Goal: Task Accomplishment & Management: Manage account settings

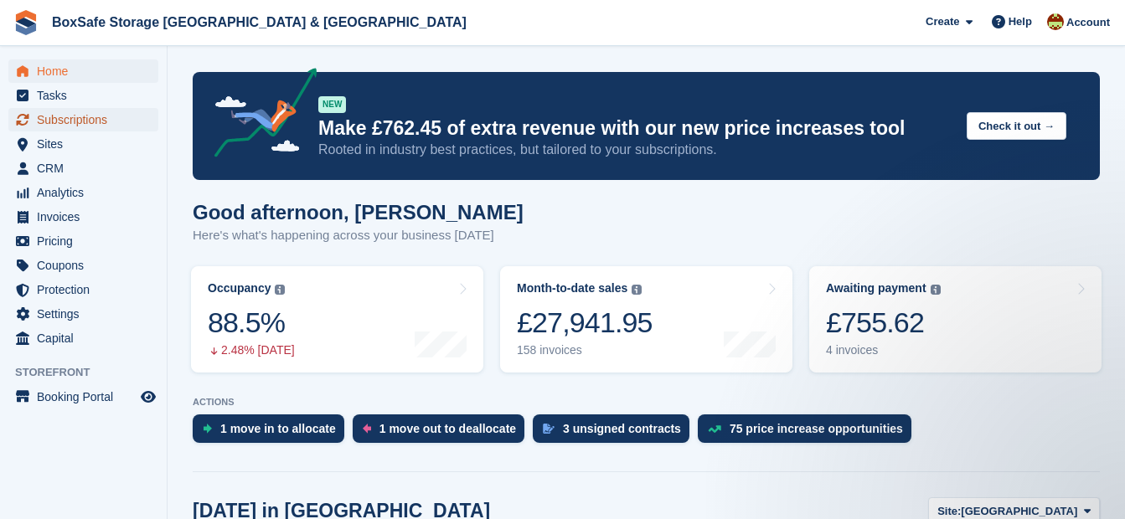
click at [80, 121] on span "Subscriptions" at bounding box center [87, 119] width 101 height 23
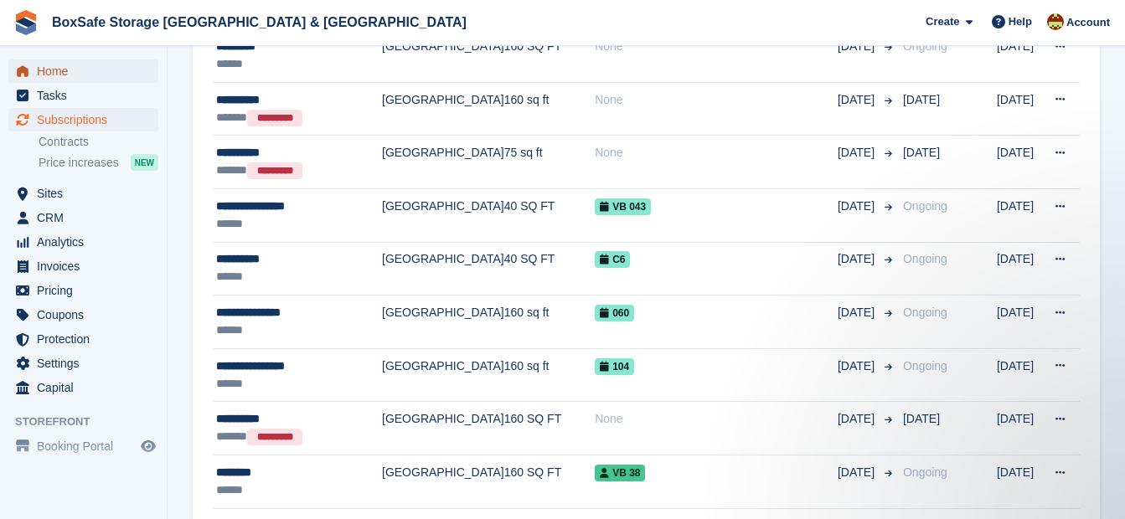
click at [111, 75] on span "Home" at bounding box center [87, 70] width 101 height 23
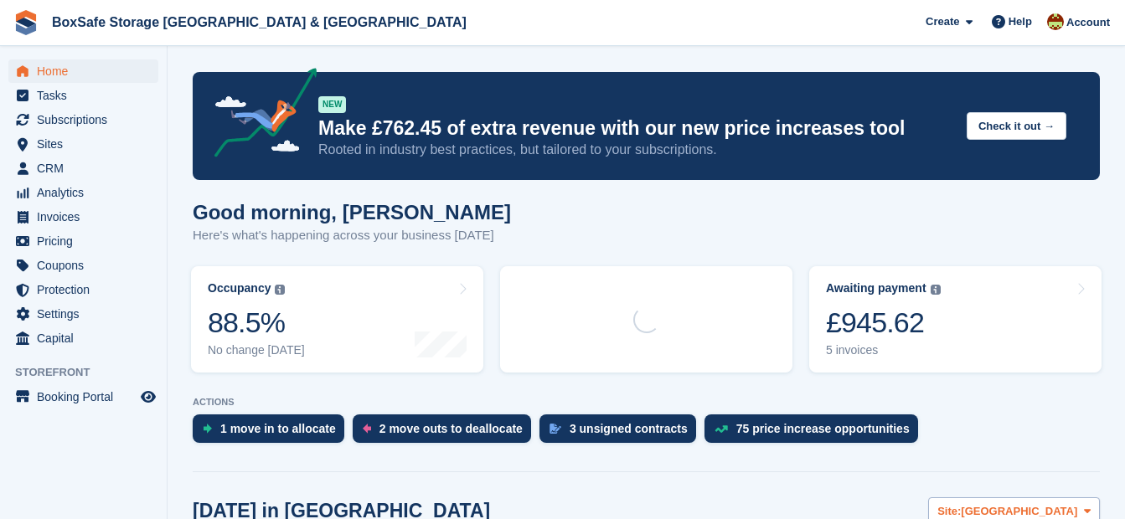
scroll to position [313, 0]
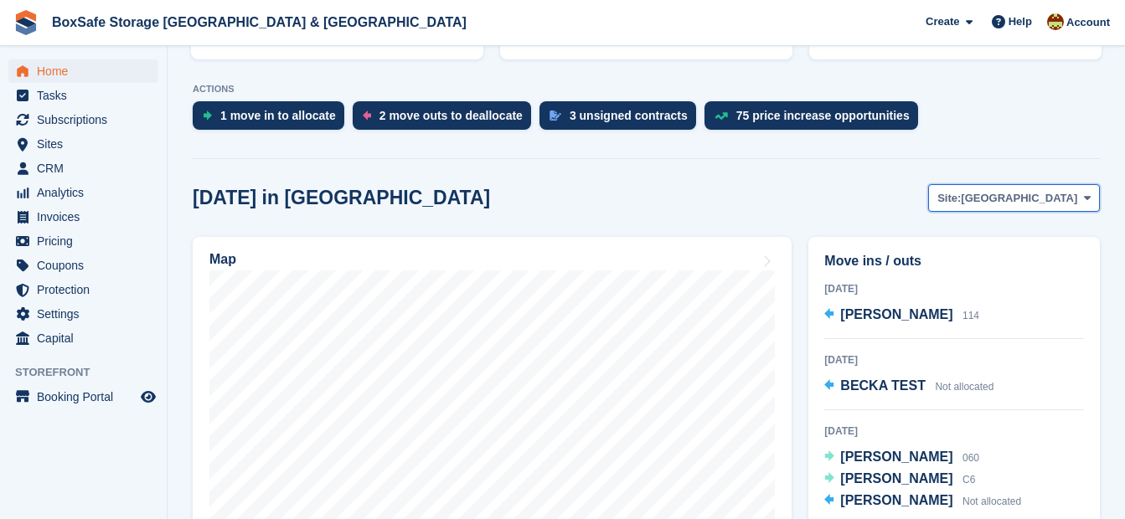
click at [1057, 203] on span "[GEOGRAPHIC_DATA]" at bounding box center [1019, 198] width 116 height 17
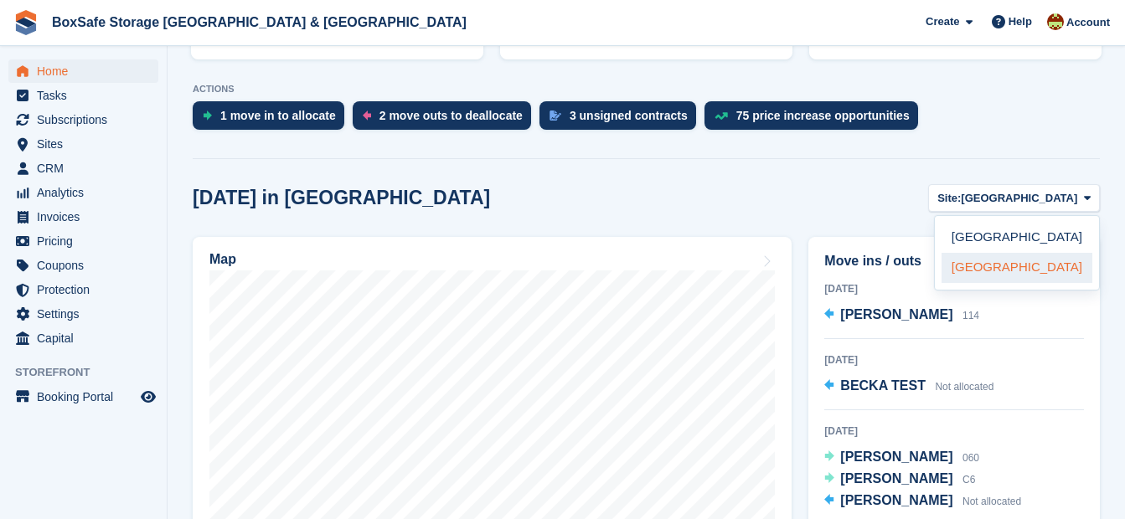
click at [1007, 268] on link "[GEOGRAPHIC_DATA]" at bounding box center [1017, 268] width 151 height 30
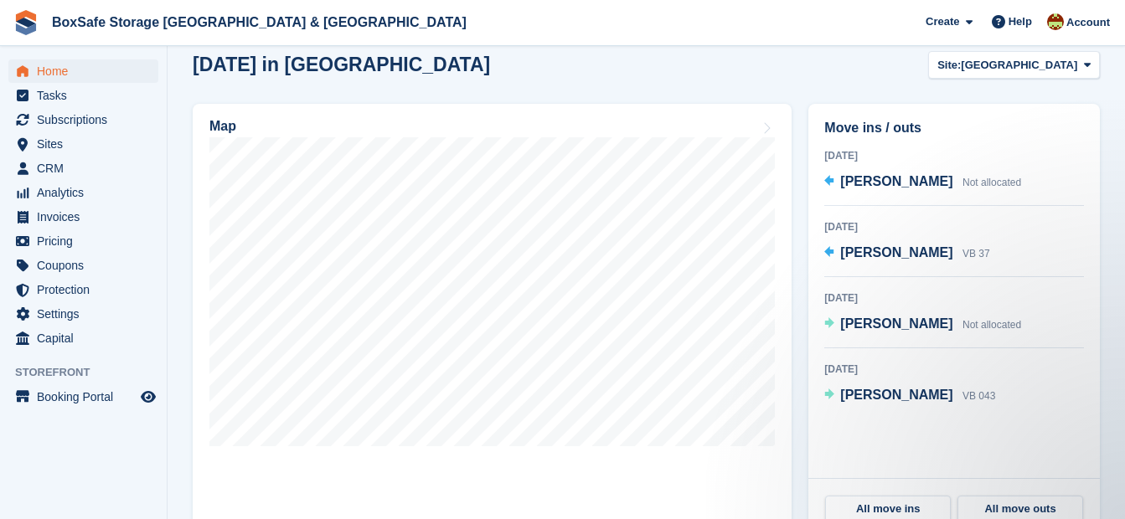
scroll to position [462, 0]
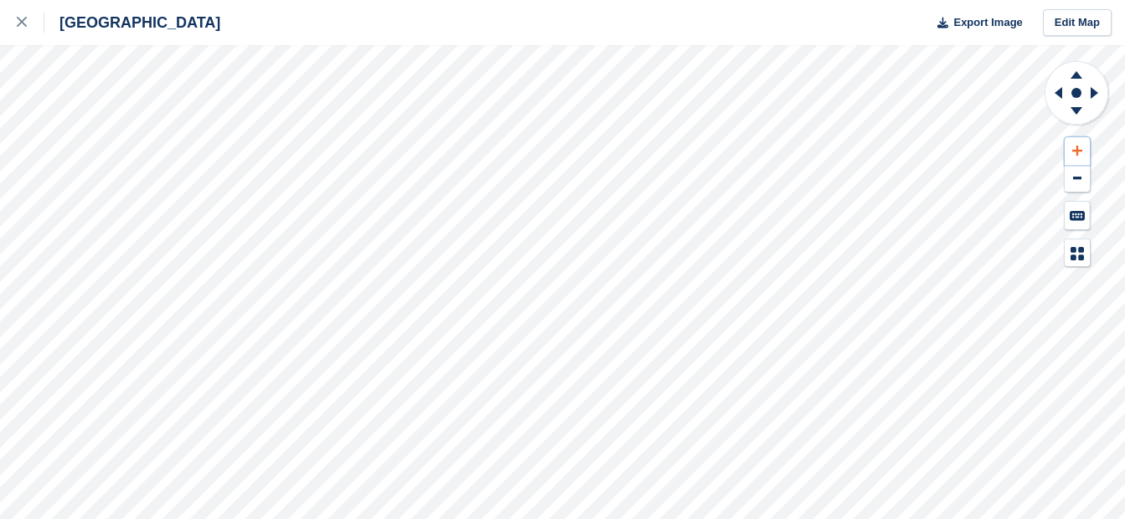
click at [1083, 154] on button at bounding box center [1077, 151] width 25 height 28
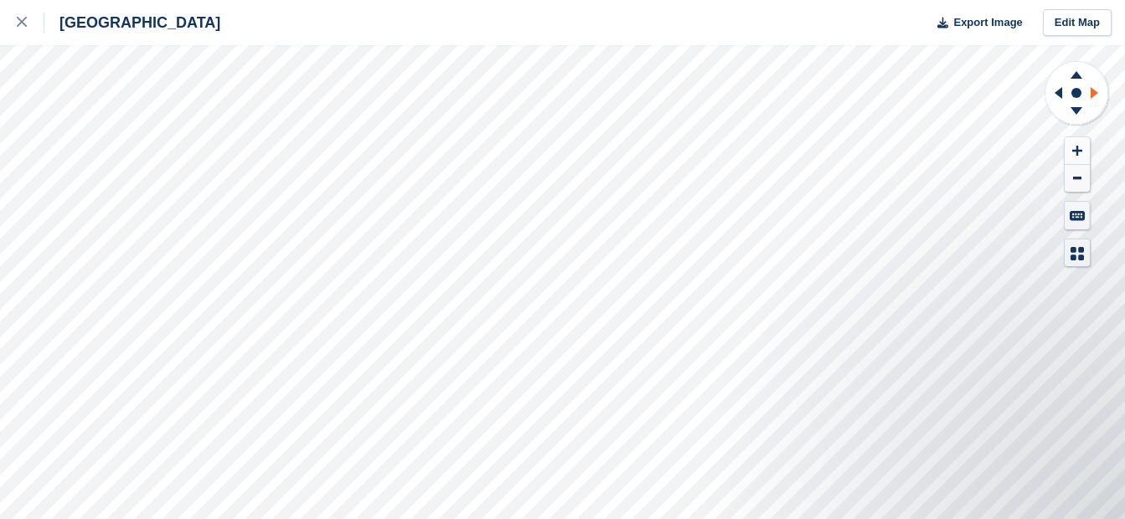
click at [1100, 93] on icon at bounding box center [1097, 93] width 21 height 44
drag, startPoint x: 1100, startPoint y: 93, endPoint x: 1056, endPoint y: 93, distance: 43.6
click at [1056, 93] on g at bounding box center [1055, 93] width 21 height 44
click at [1056, 93] on icon at bounding box center [1059, 93] width 8 height 12
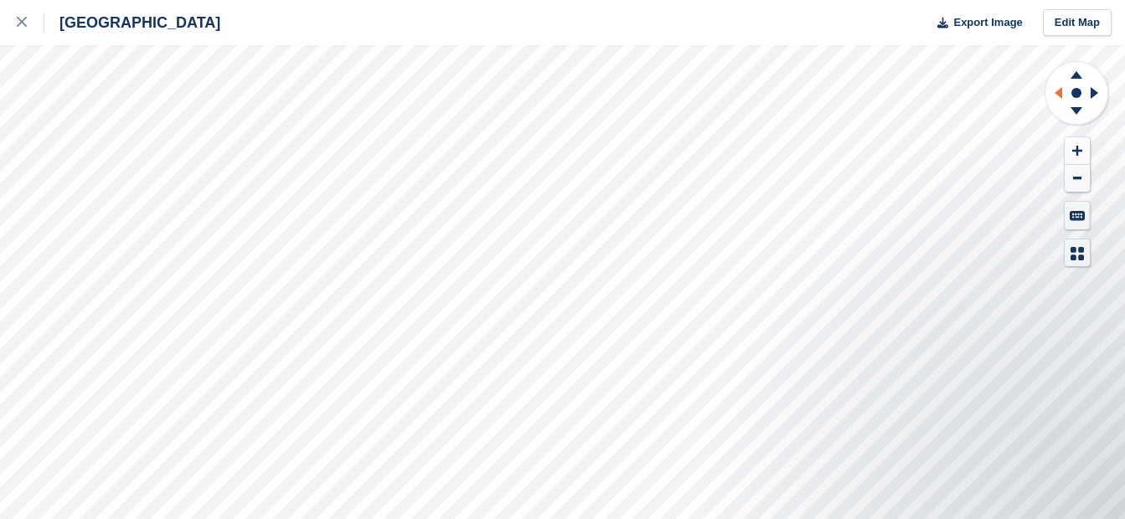
click at [1056, 93] on icon at bounding box center [1059, 93] width 8 height 12
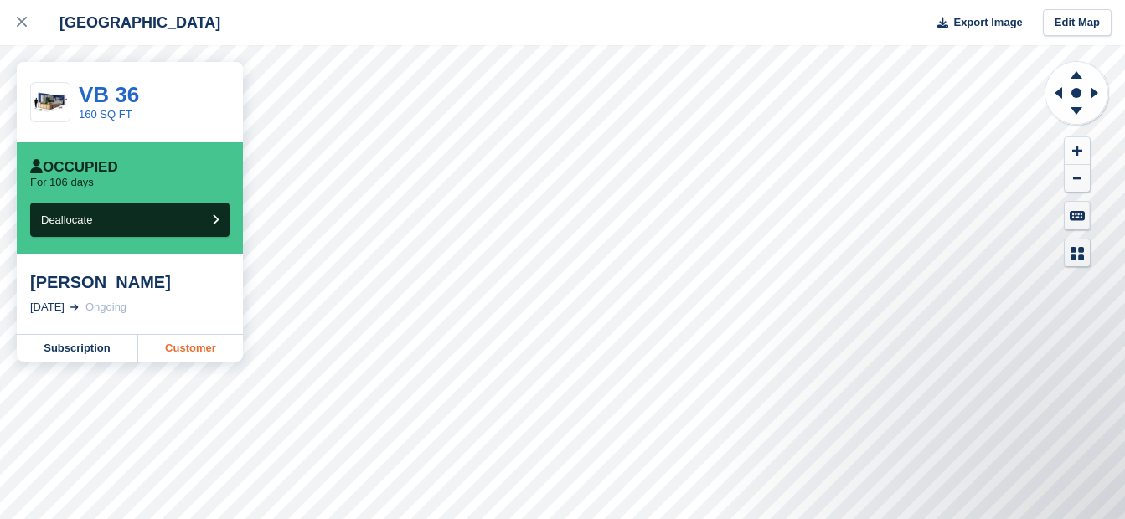
click at [168, 349] on link "Customer" at bounding box center [190, 348] width 105 height 27
click at [19, 22] on icon at bounding box center [22, 22] width 10 height 10
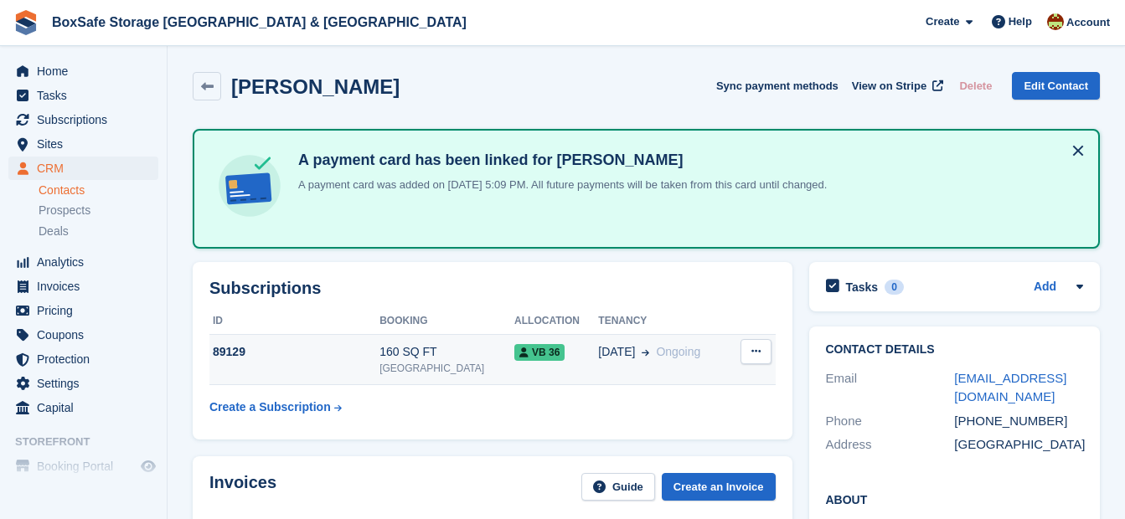
click at [692, 356] on div "[DATE] Ongoing" at bounding box center [664, 352] width 132 height 18
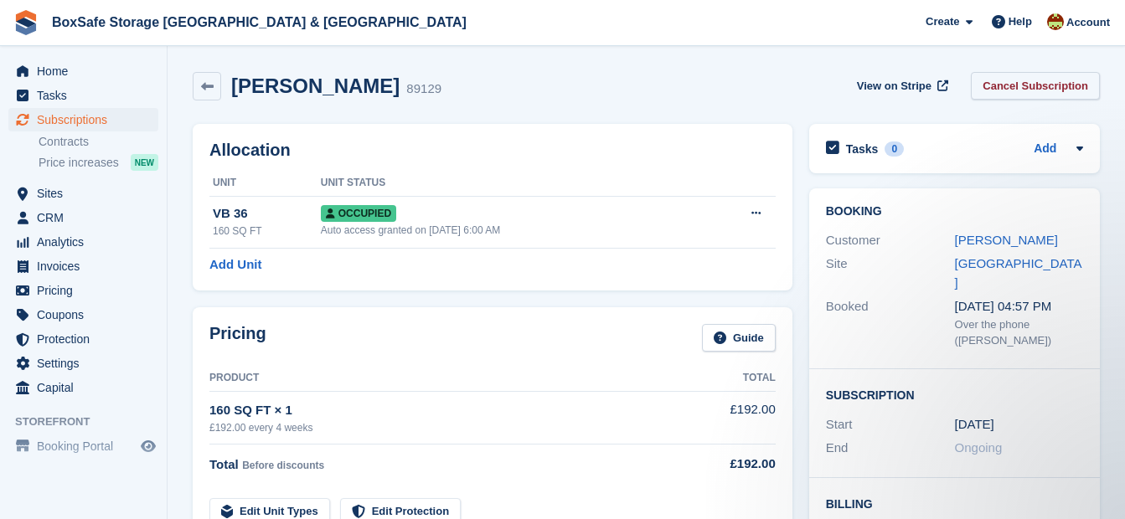
click at [1013, 88] on link "Cancel Subscription" at bounding box center [1035, 86] width 129 height 28
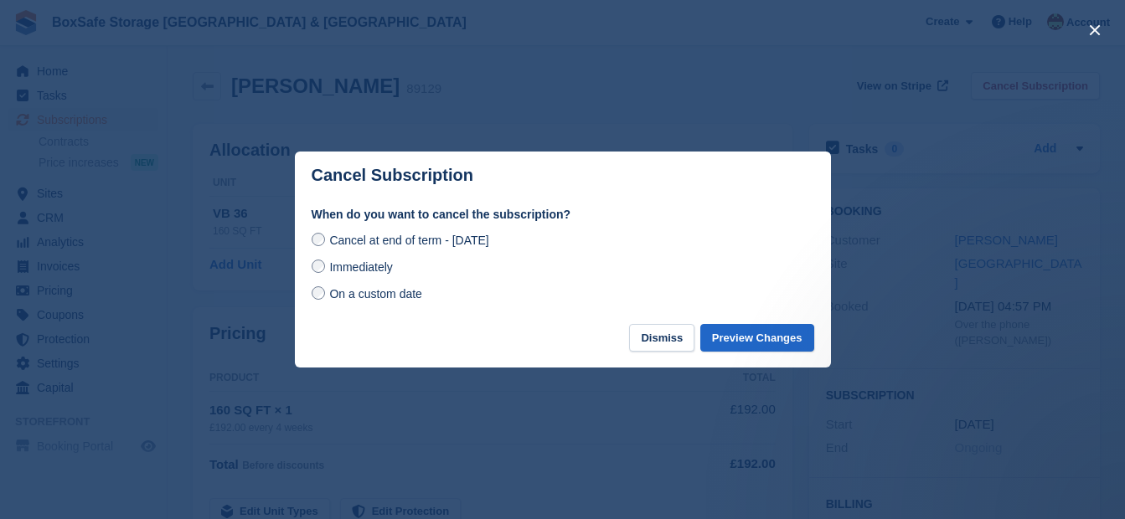
click at [360, 270] on span "Immediately" at bounding box center [360, 267] width 63 height 13
click at [736, 346] on button "Preview Changes" at bounding box center [757, 338] width 114 height 28
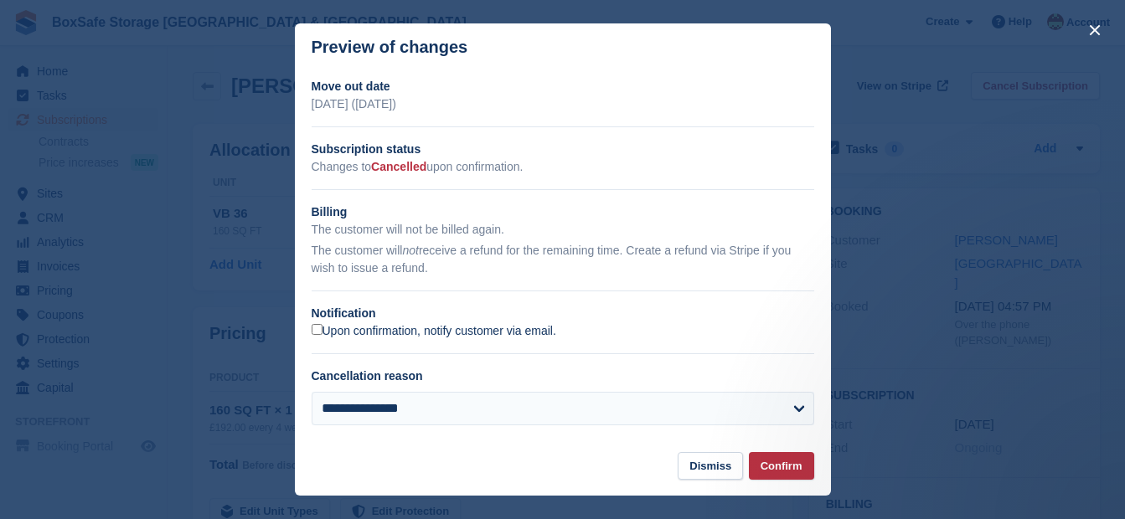
click at [545, 328] on label "Upon confirmation, notify customer via email." at bounding box center [434, 331] width 245 height 15
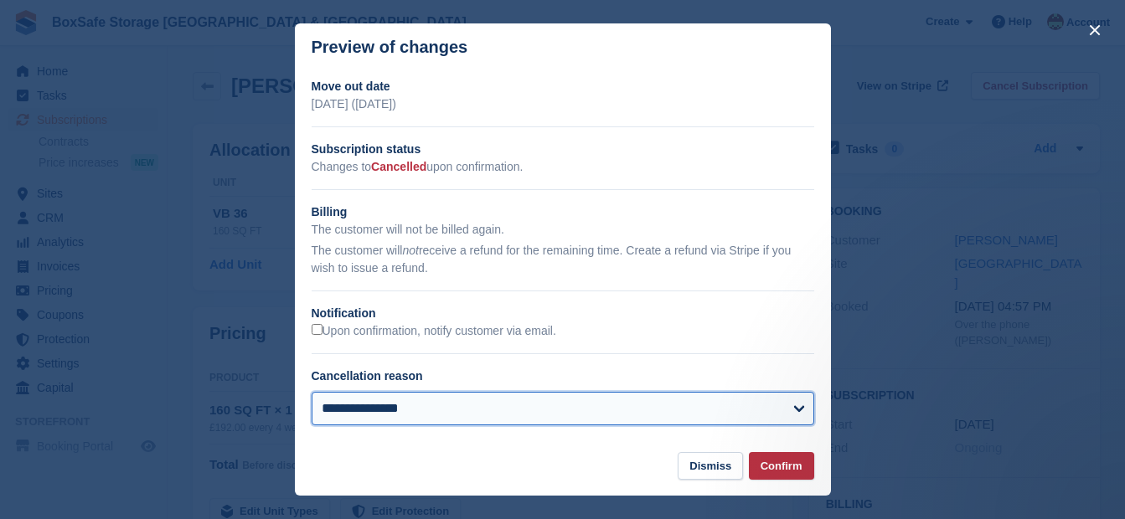
click at [561, 401] on select "**********" at bounding box center [563, 409] width 503 height 34
select select "**********"
click at [312, 394] on select "**********" at bounding box center [563, 409] width 503 height 34
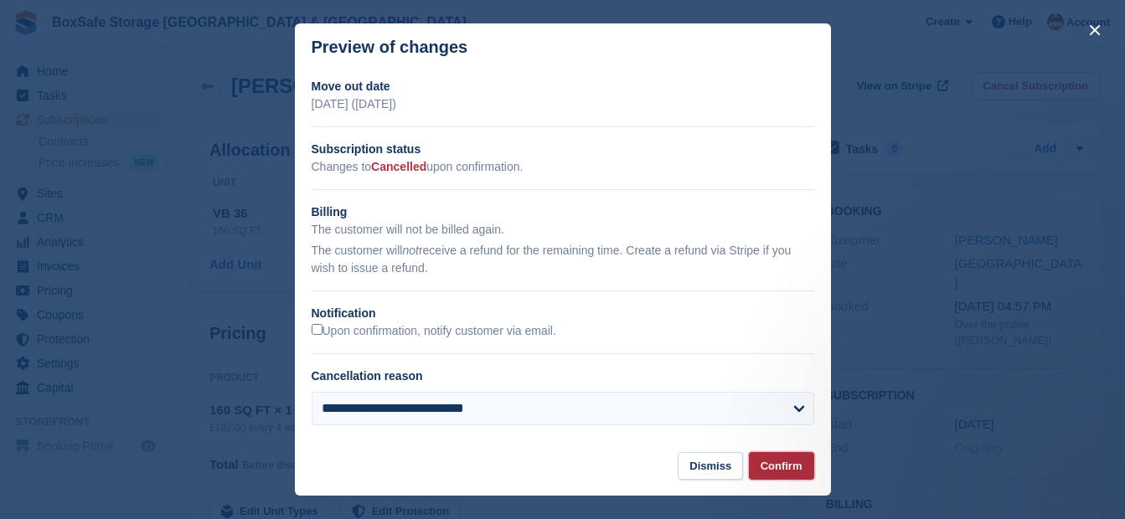
click at [772, 464] on button "Confirm" at bounding box center [781, 466] width 65 height 28
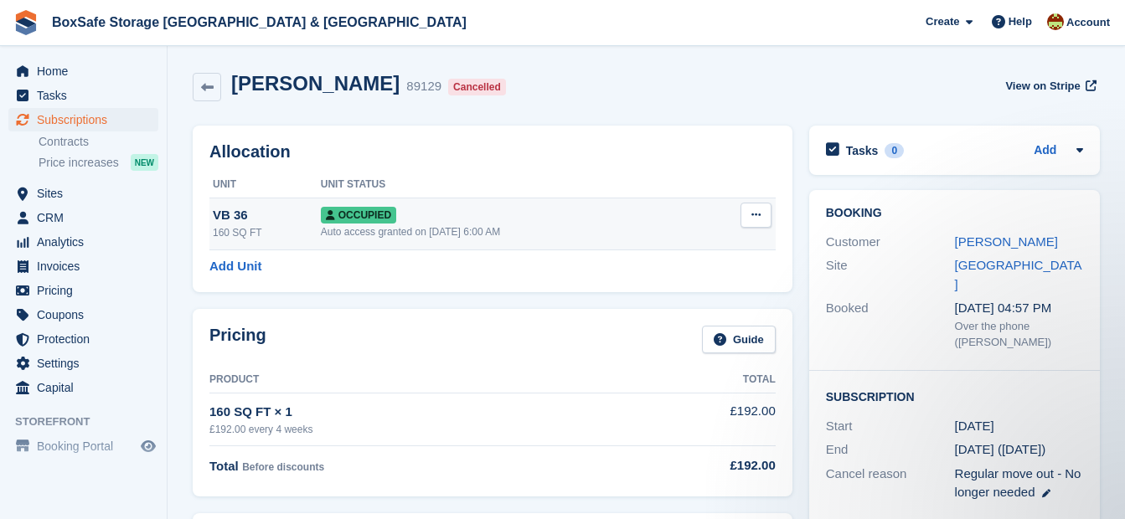
click at [757, 218] on icon at bounding box center [755, 214] width 9 height 11
click at [653, 303] on p "Deallocate" at bounding box center [691, 306] width 146 height 22
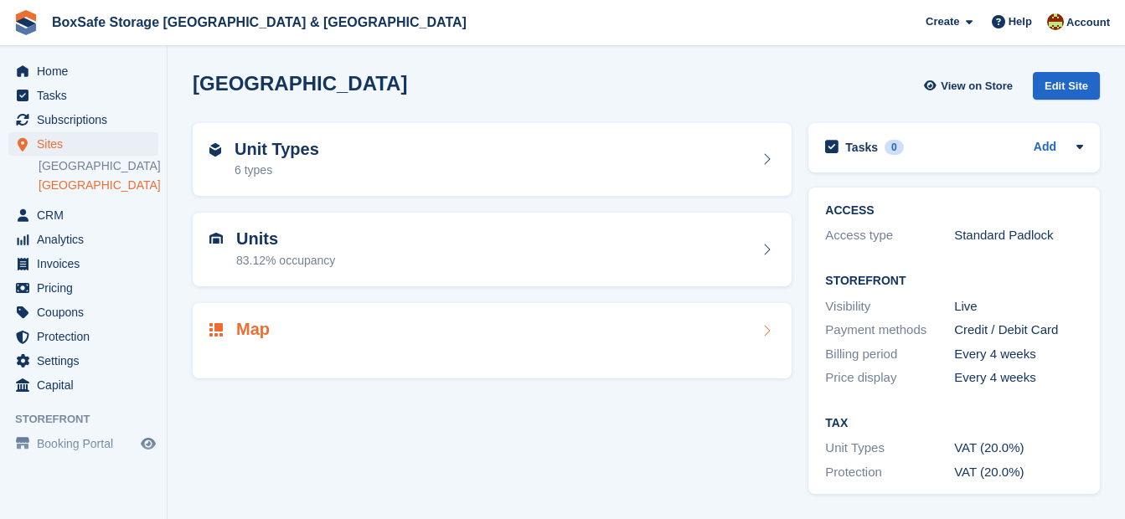
click at [56, 71] on span "Home" at bounding box center [87, 70] width 101 height 23
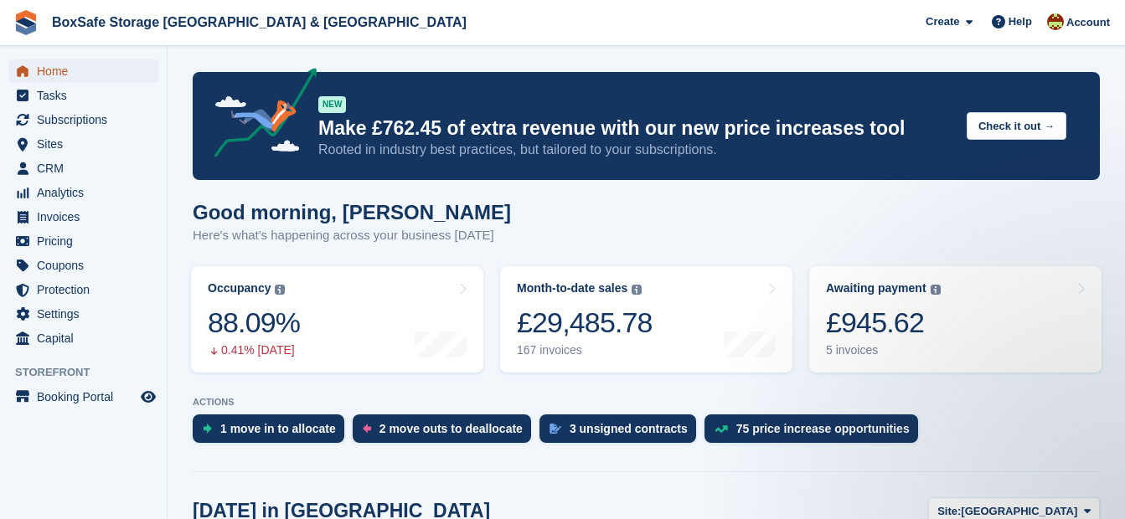
click at [77, 76] on span "Home" at bounding box center [87, 70] width 101 height 23
click at [866, 319] on div "£945.62" at bounding box center [883, 323] width 115 height 34
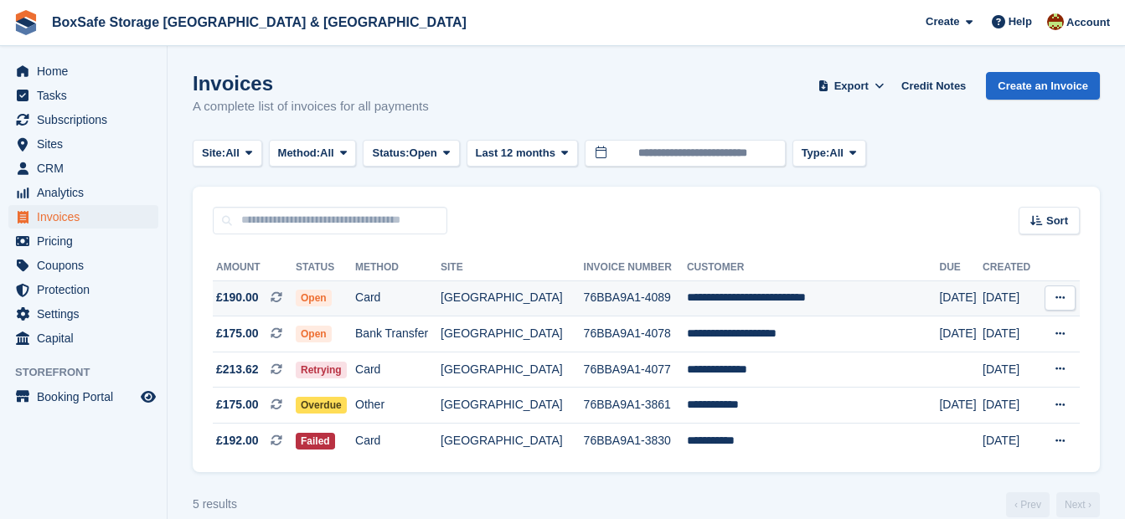
click at [777, 298] on td "**********" at bounding box center [813, 299] width 253 height 36
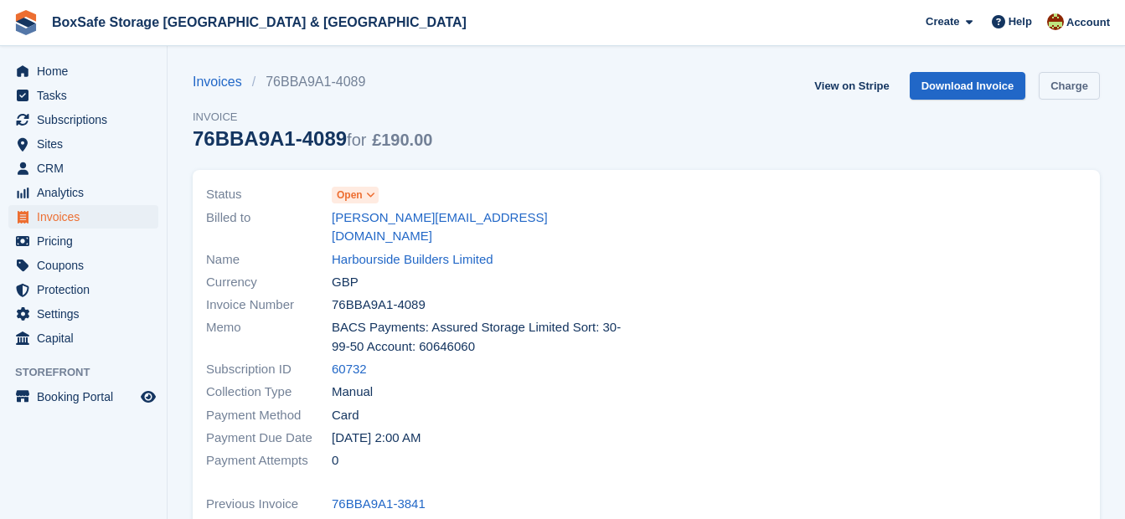
click at [1076, 80] on link "Charge" at bounding box center [1069, 86] width 61 height 28
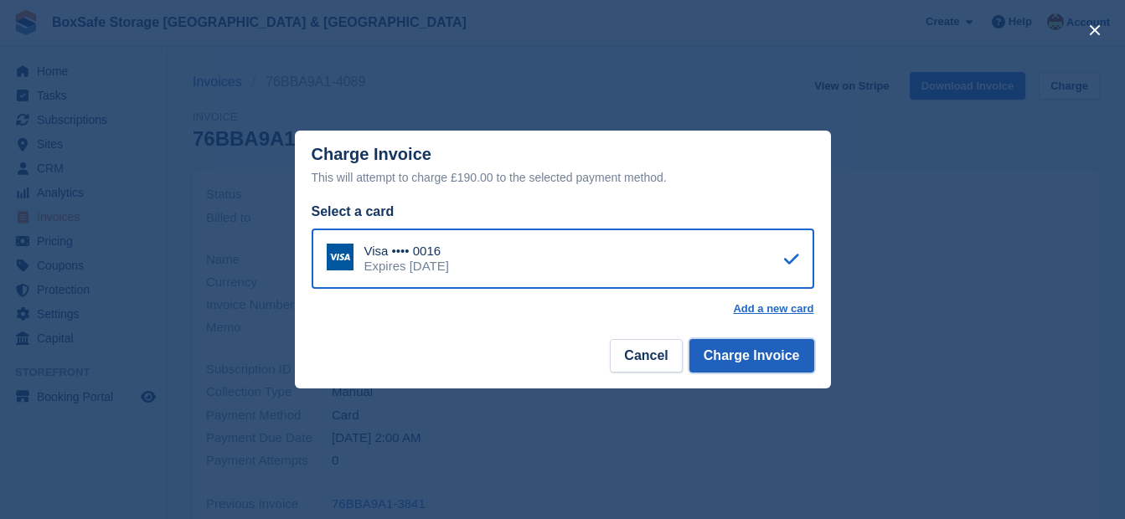
click at [733, 350] on button "Charge Invoice" at bounding box center [751, 356] width 125 height 34
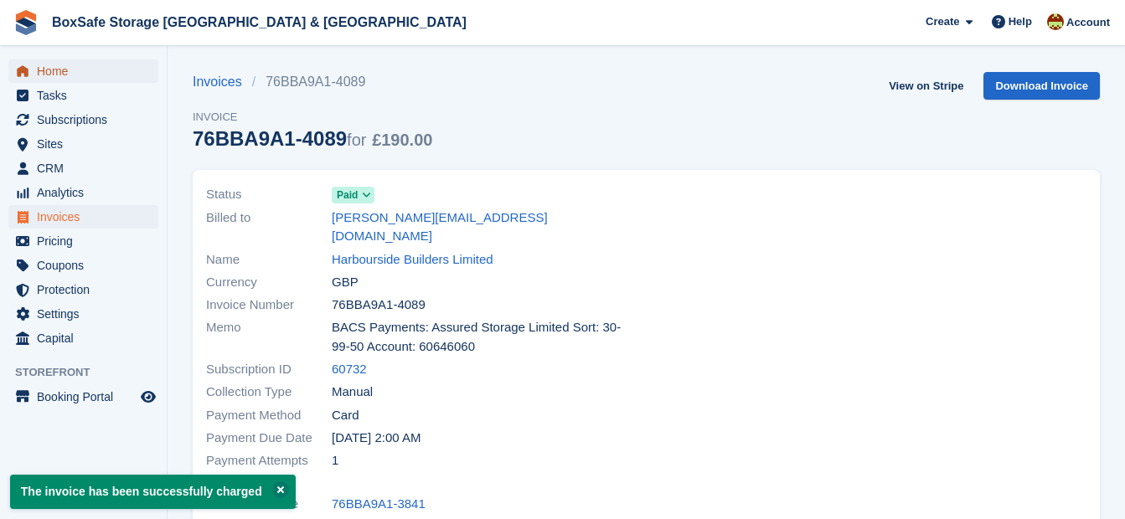
click at [43, 73] on span "Home" at bounding box center [87, 70] width 101 height 23
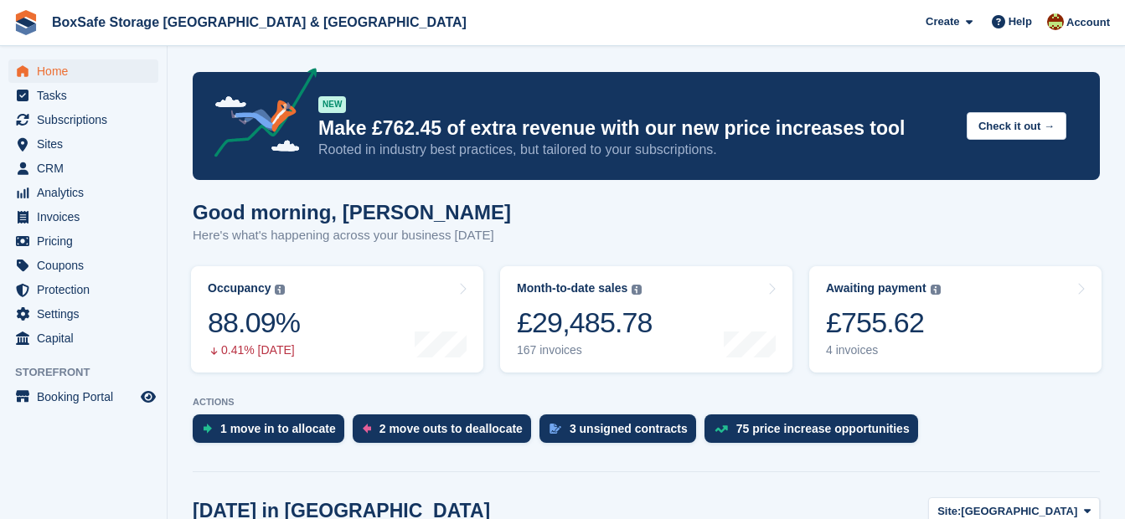
click at [883, 338] on div "£755.62" at bounding box center [883, 323] width 115 height 34
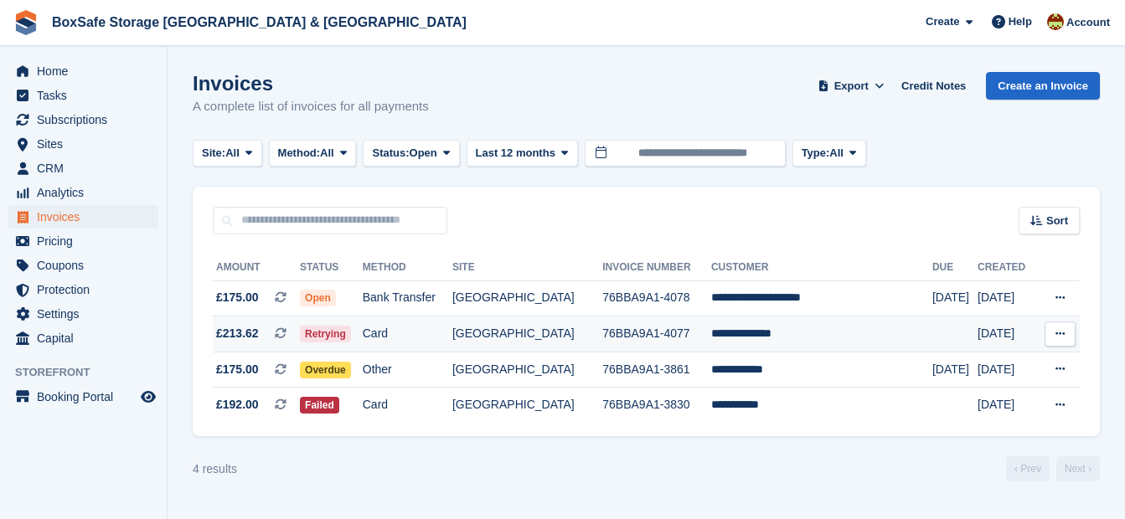
click at [773, 336] on td "**********" at bounding box center [821, 335] width 221 height 36
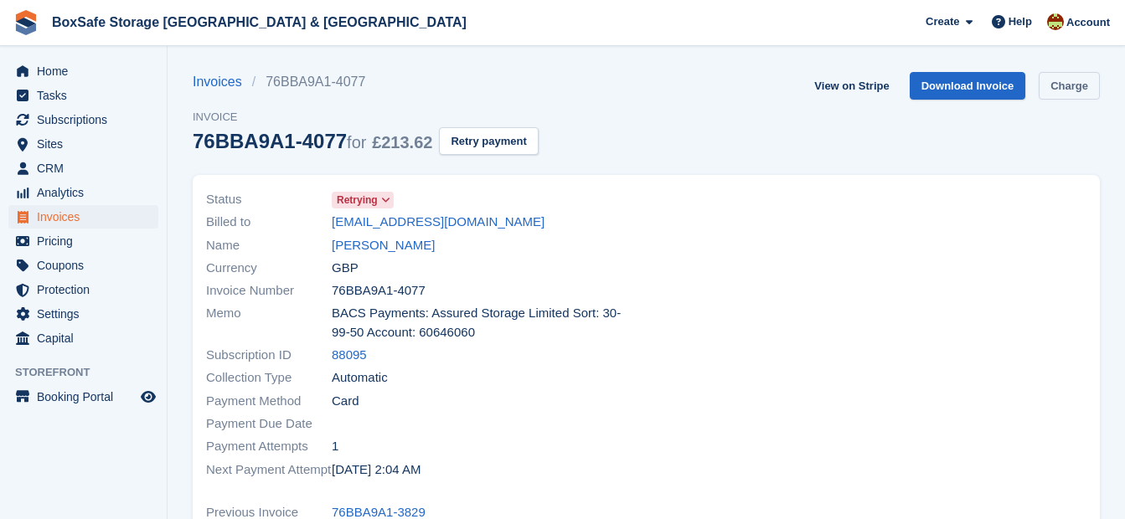
click at [1064, 87] on link "Charge" at bounding box center [1069, 86] width 61 height 28
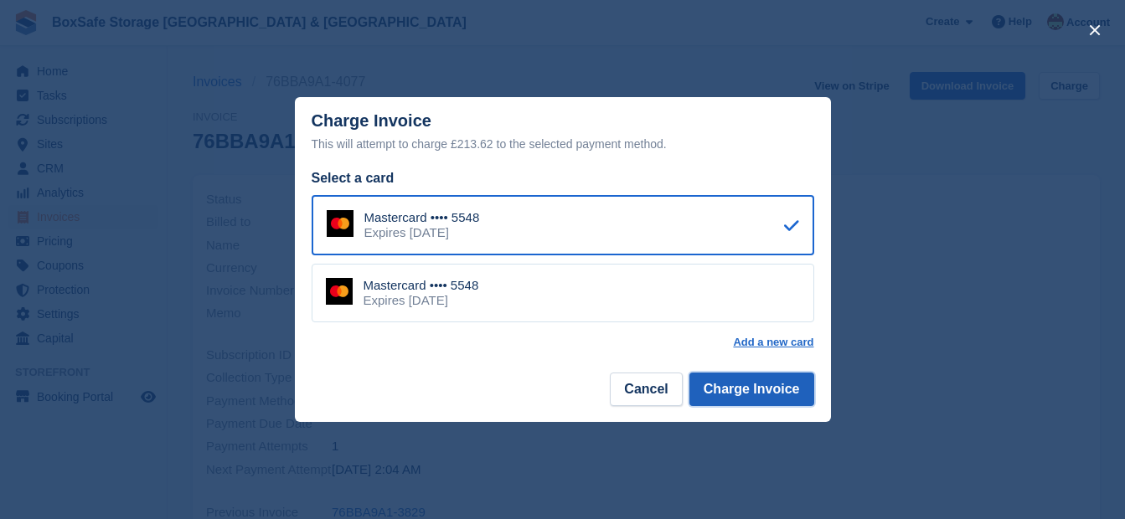
click at [751, 391] on button "Charge Invoice" at bounding box center [751, 390] width 125 height 34
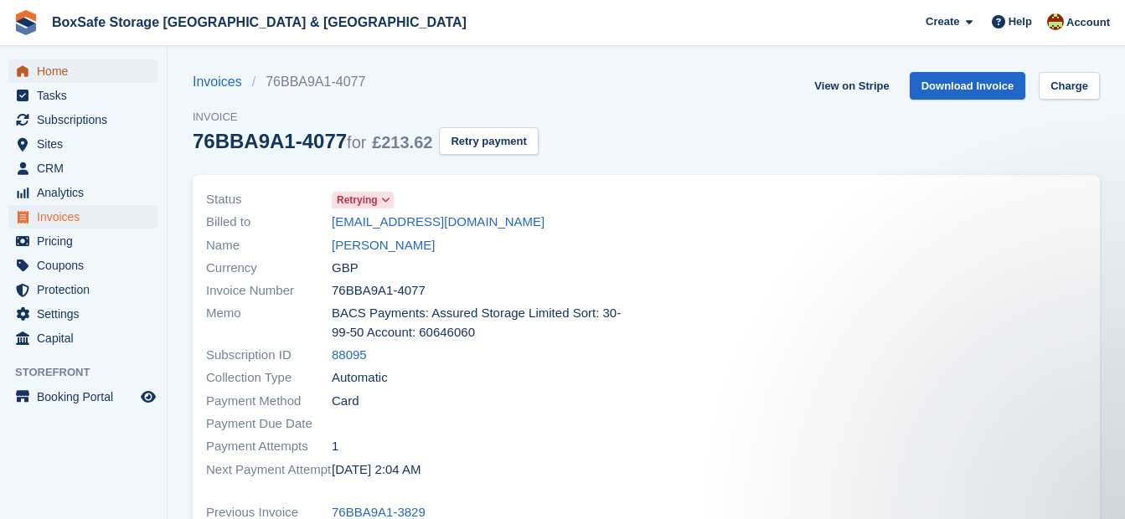
click at [52, 70] on span "Home" at bounding box center [87, 70] width 101 height 23
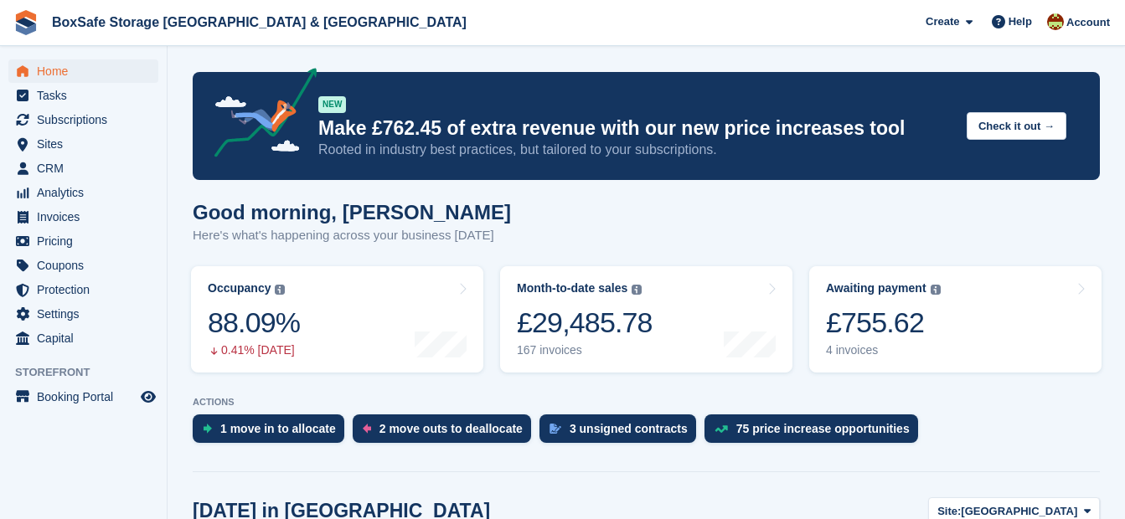
click at [906, 316] on div "£755.62" at bounding box center [883, 323] width 115 height 34
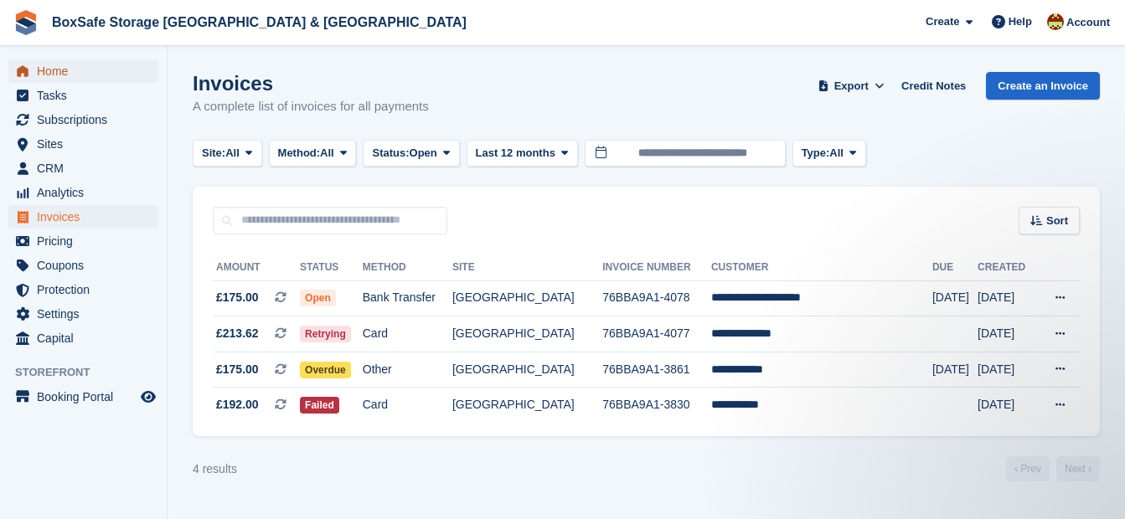
click at [113, 75] on span "Home" at bounding box center [87, 70] width 101 height 23
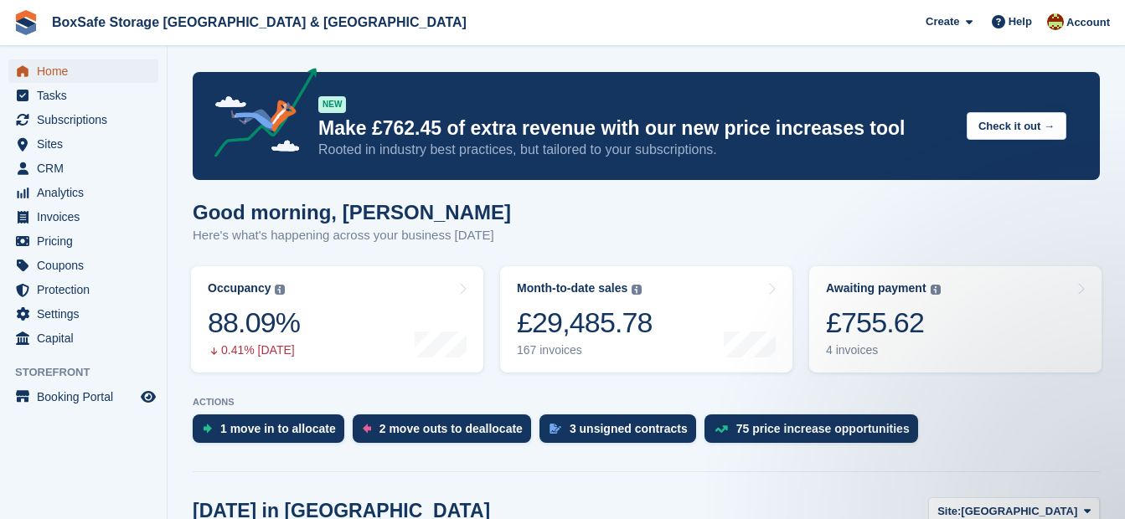
click at [74, 70] on span "Home" at bounding box center [87, 70] width 101 height 23
